Goal: Task Accomplishment & Management: Complete application form

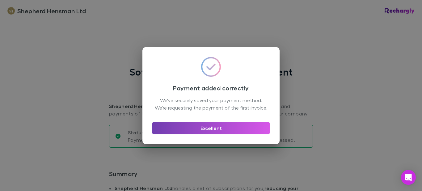
click at [205, 131] on button "Excellent" at bounding box center [210, 128] width 117 height 12
